Goal: Check status

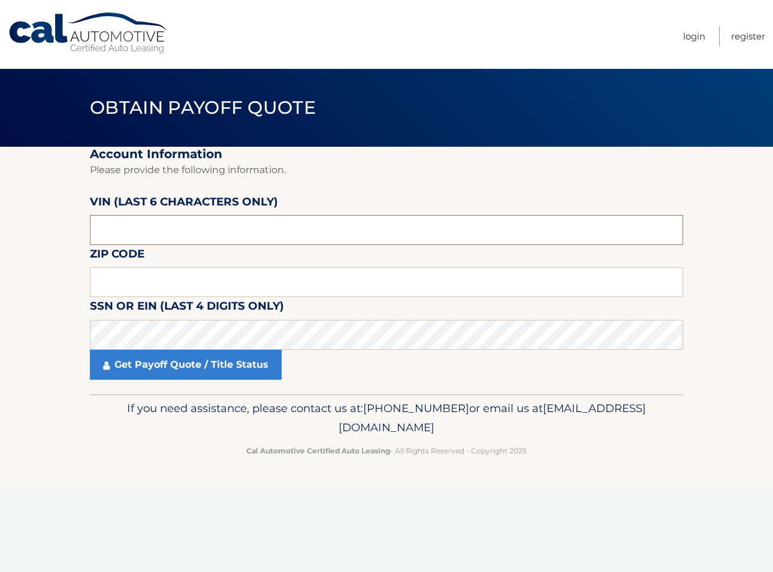
click at [186, 231] on input "text" at bounding box center [386, 230] width 593 height 30
type input "206051"
type input "10312"
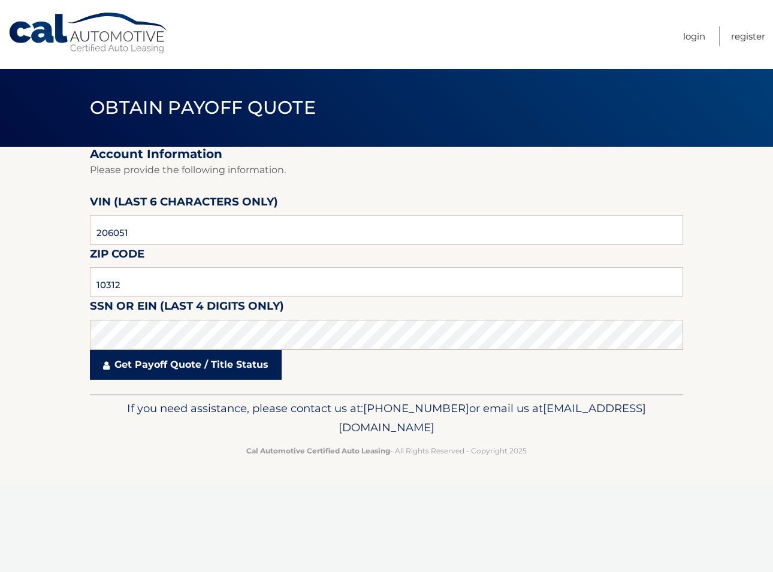
click at [203, 371] on link "Get Payoff Quote / Title Status" at bounding box center [186, 365] width 192 height 30
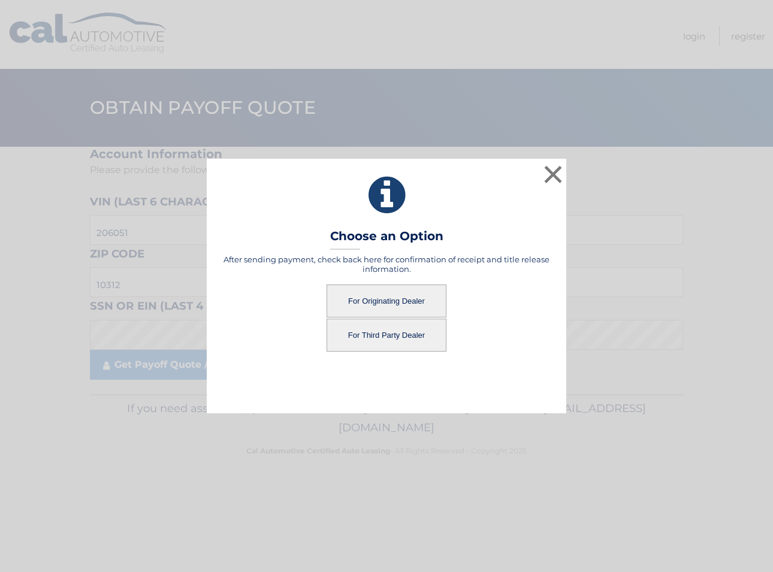
click at [375, 333] on button "For Third Party Dealer" at bounding box center [387, 335] width 120 height 33
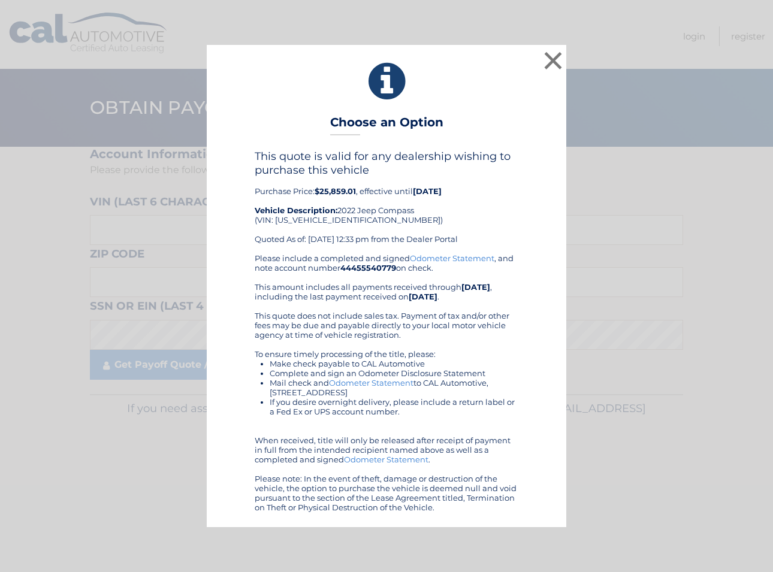
click at [325, 218] on div "This quote is valid for any dealership wishing to purchase this vehicle Purchas…" at bounding box center [387, 201] width 264 height 103
copy div "3C4NJDCB2NT206051"
click at [548, 58] on button "×" at bounding box center [553, 61] width 24 height 24
